Goal: Transaction & Acquisition: Obtain resource

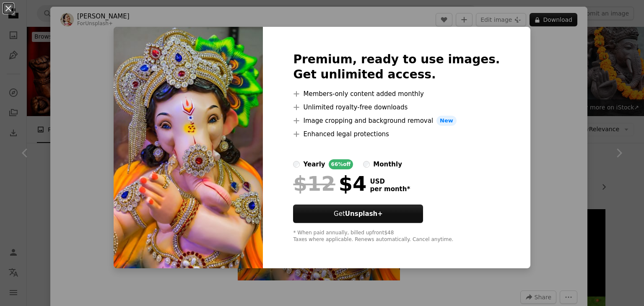
scroll to position [423, 0]
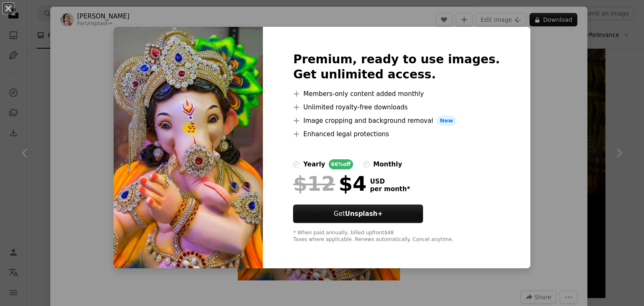
click at [530, 111] on div "An X shape Premium, ready to use images. Get unlimited access. A plus sign Memb…" at bounding box center [322, 153] width 644 height 306
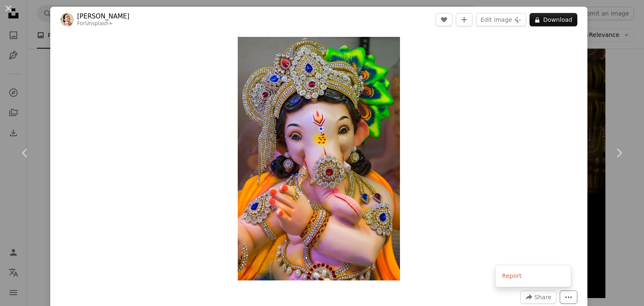
click at [560, 299] on button "More Actions" at bounding box center [569, 297] width 18 height 13
click at [557, 16] on button "A lock Download" at bounding box center [554, 19] width 48 height 13
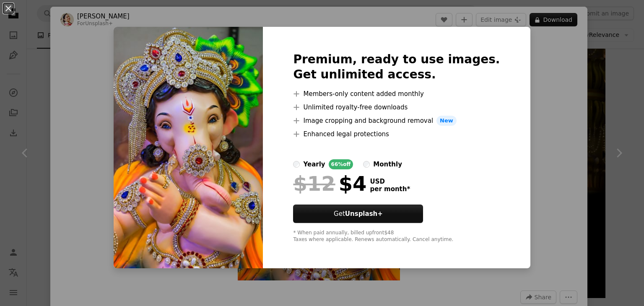
click at [558, 69] on div "An X shape Premium, ready to use images. Get unlimited access. A plus sign Memb…" at bounding box center [322, 153] width 644 height 306
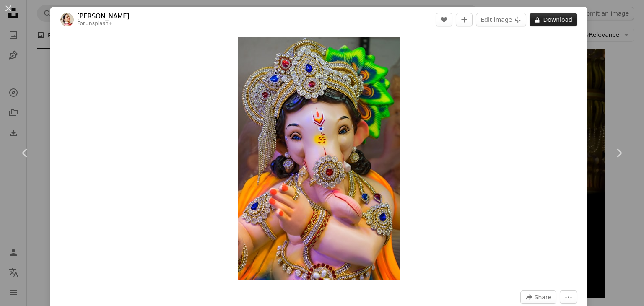
click at [552, 23] on button "A lock Download" at bounding box center [554, 19] width 48 height 13
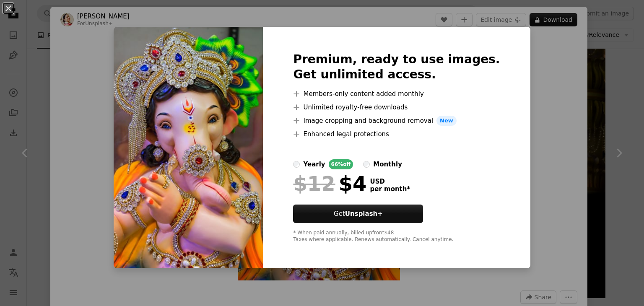
click at [539, 150] on div "An X shape Premium, ready to use images. Get unlimited access. A plus sign Memb…" at bounding box center [322, 153] width 644 height 306
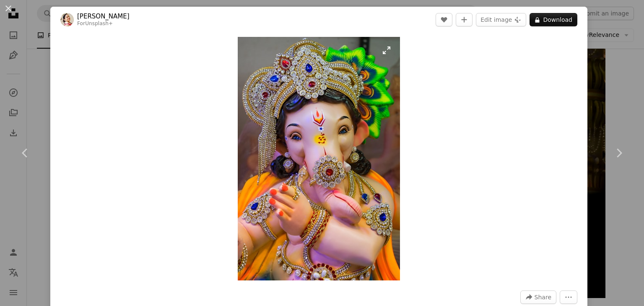
click at [386, 54] on img "Zoom in on this image" at bounding box center [319, 159] width 162 height 244
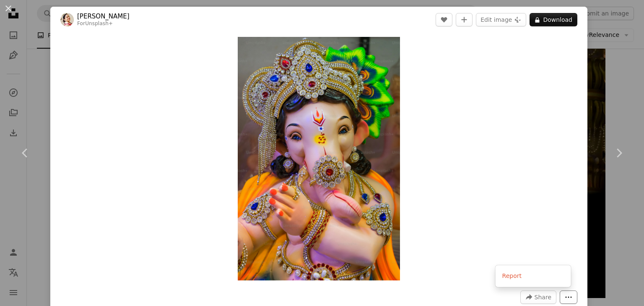
click at [565, 297] on icon "More Actions" at bounding box center [569, 297] width 8 height 8
click at [538, 300] on span "Share" at bounding box center [543, 297] width 17 height 13
click at [384, 51] on img "Zoom in on this image" at bounding box center [319, 159] width 162 height 244
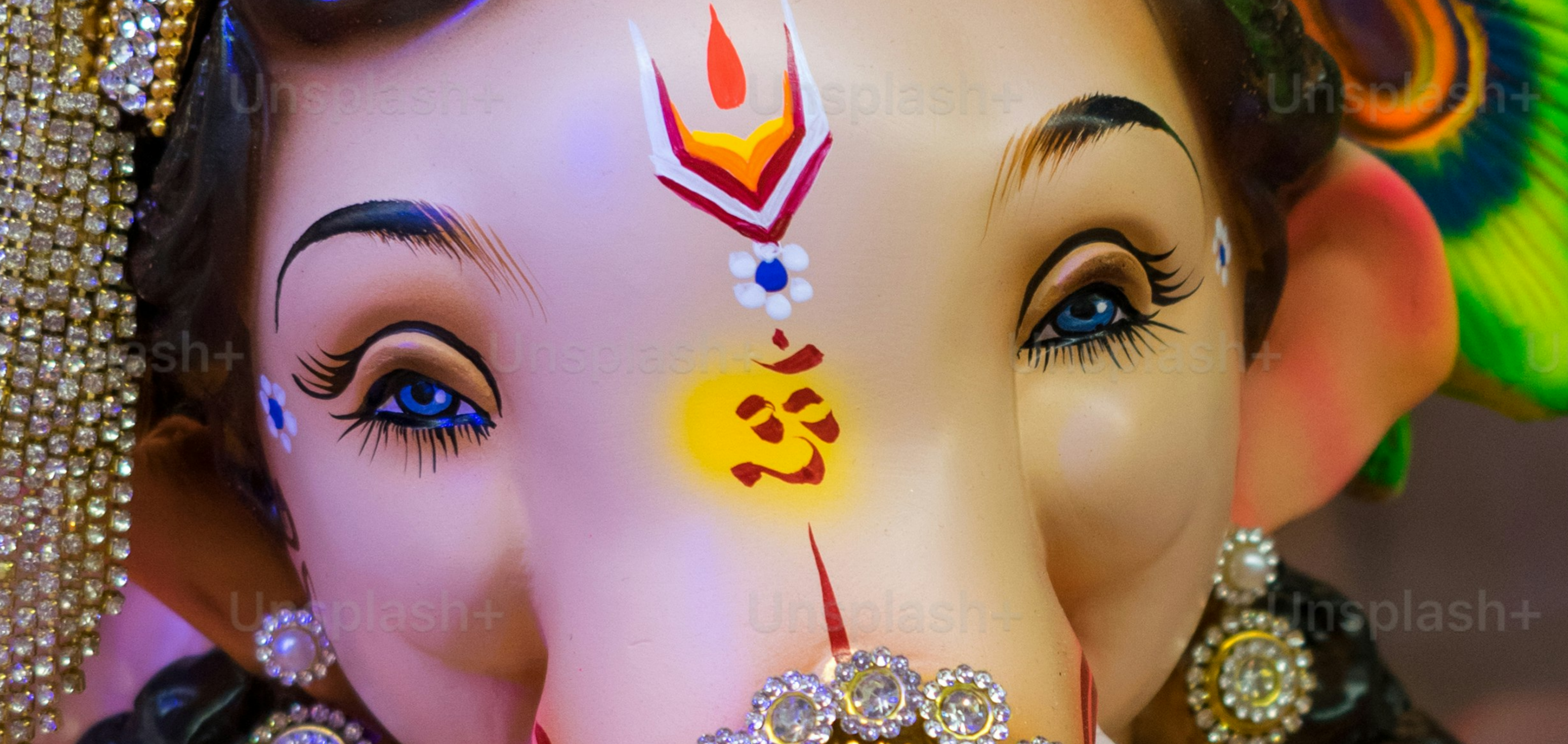
scroll to position [257, 0]
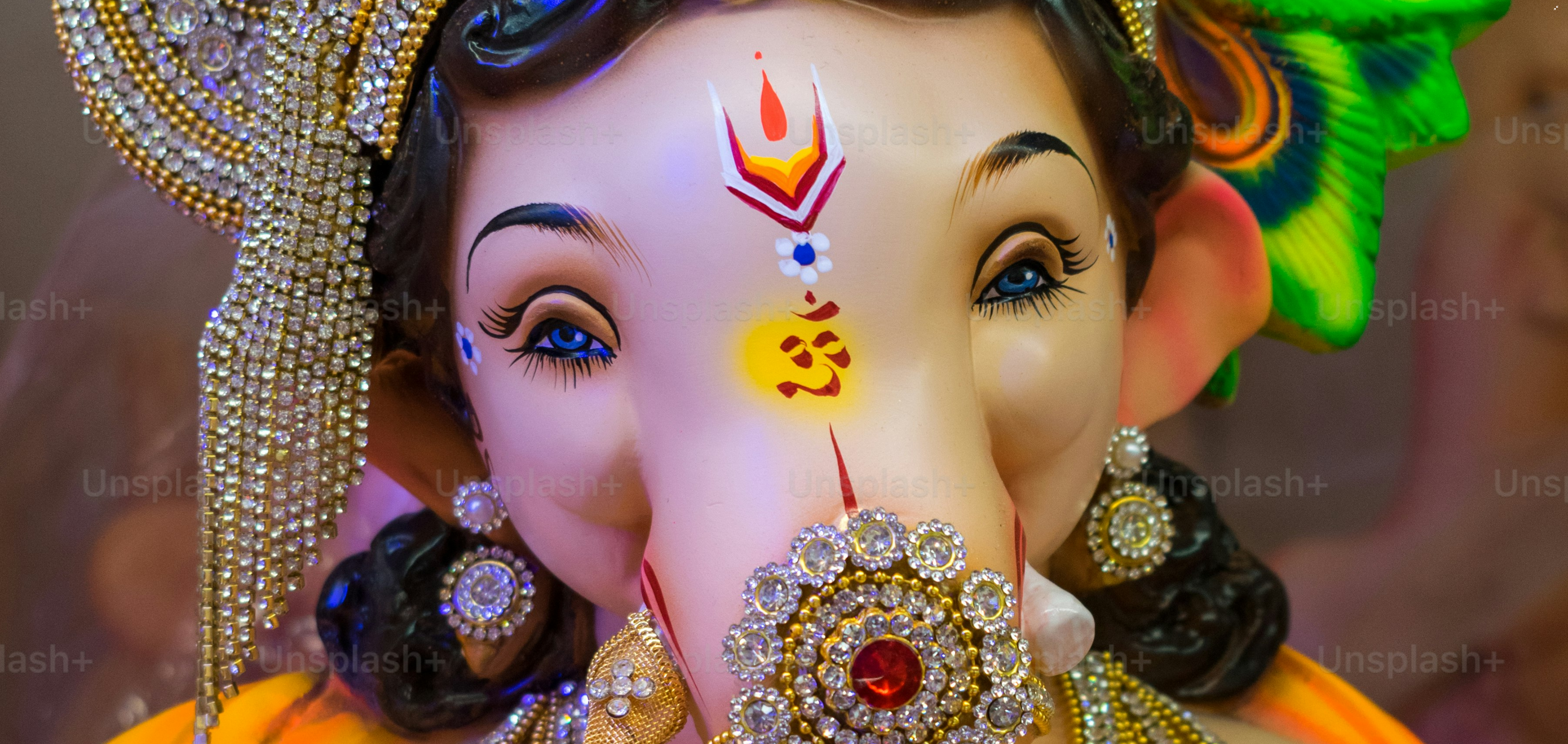
click at [392, 78] on img "Zoom out on this image" at bounding box center [784, 544] width 1569 height 2351
